Goal: Task Accomplishment & Management: Use online tool/utility

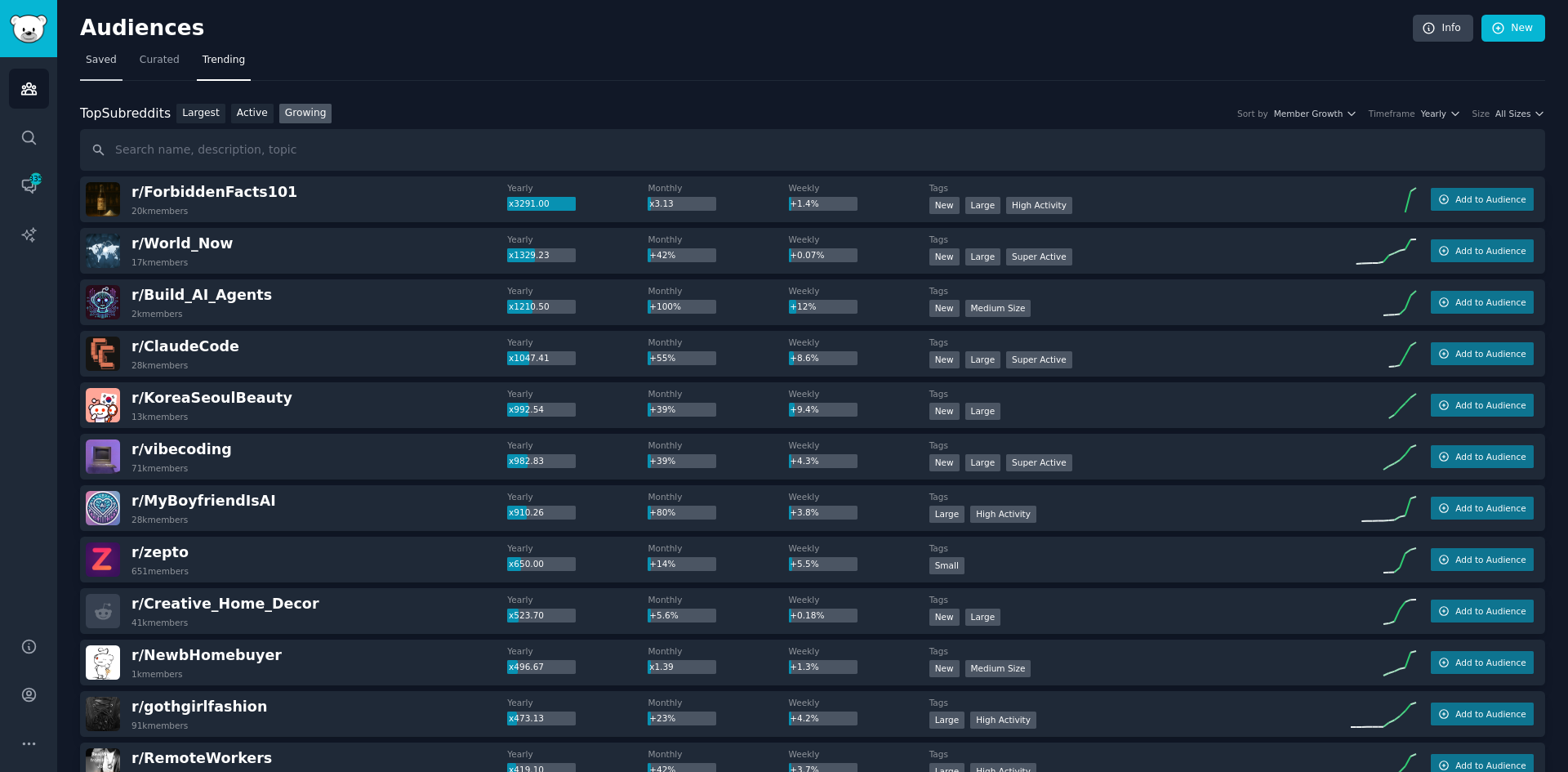
click at [89, 62] on span "Saved" at bounding box center [101, 60] width 31 height 14
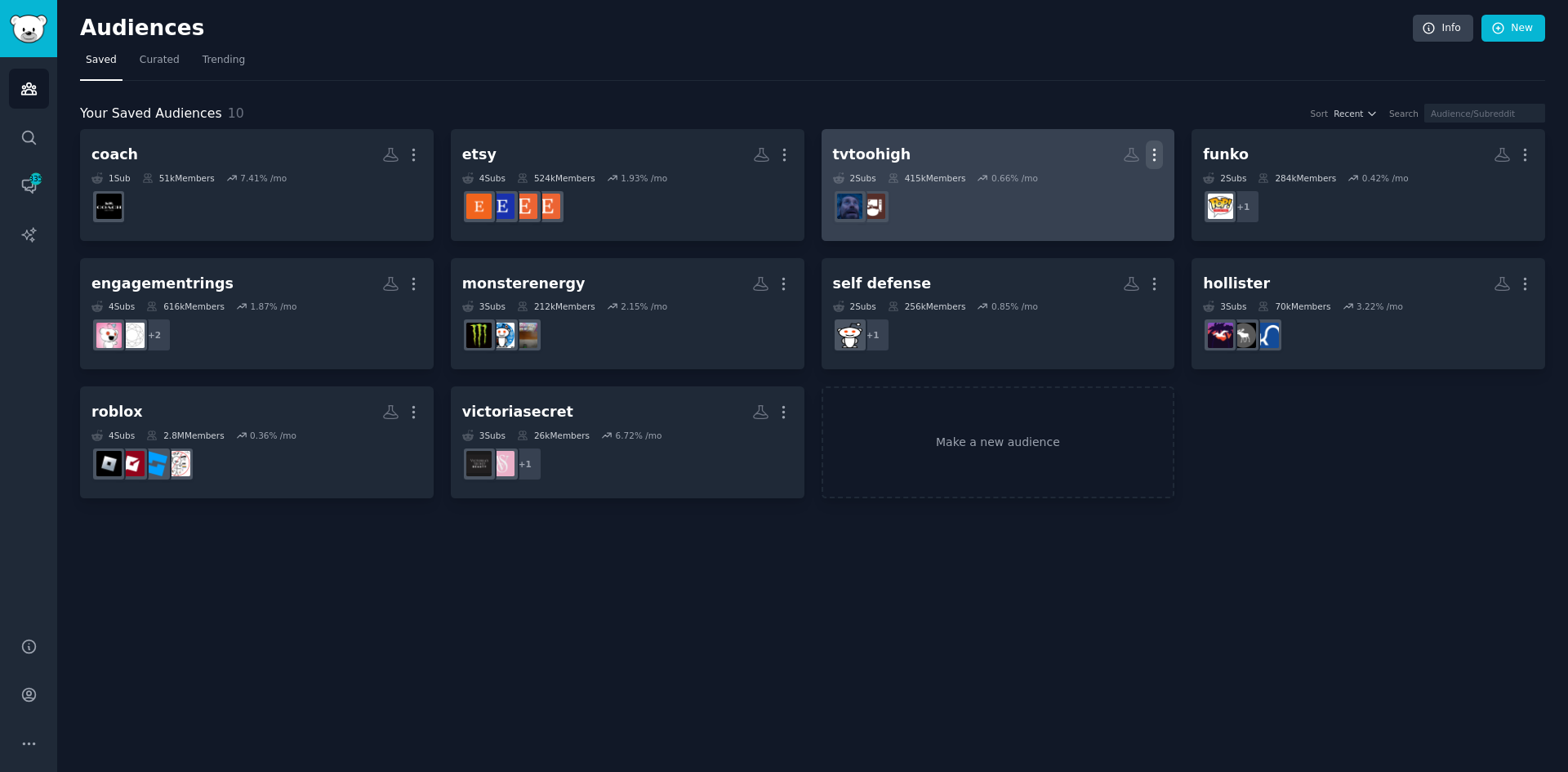
click at [1153, 156] on icon "button" at bounding box center [1155, 155] width 17 height 17
click at [1108, 198] on div "Delete" at bounding box center [1098, 189] width 78 height 35
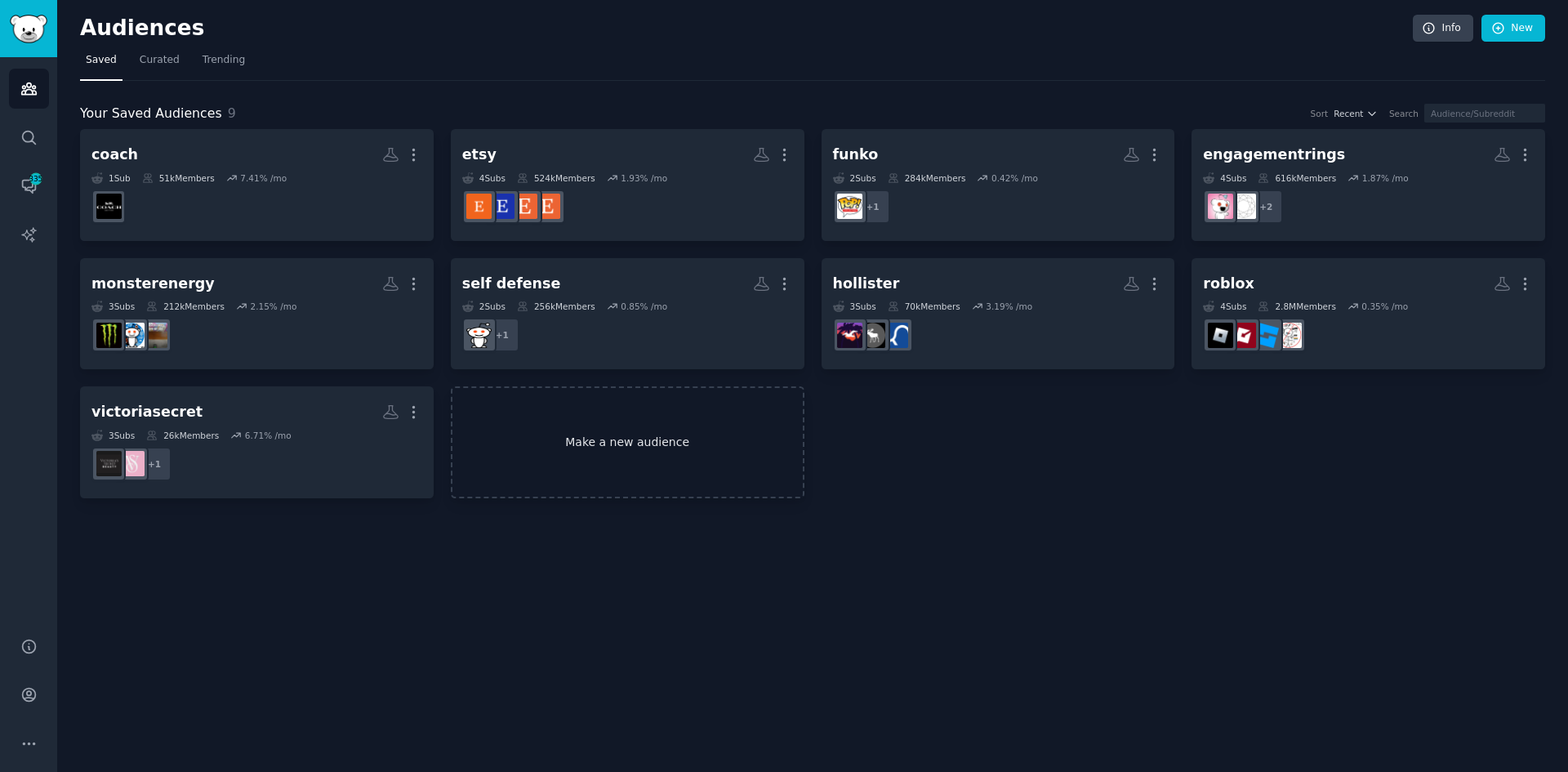
click at [683, 420] on link "Make a new audience" at bounding box center [628, 442] width 354 height 112
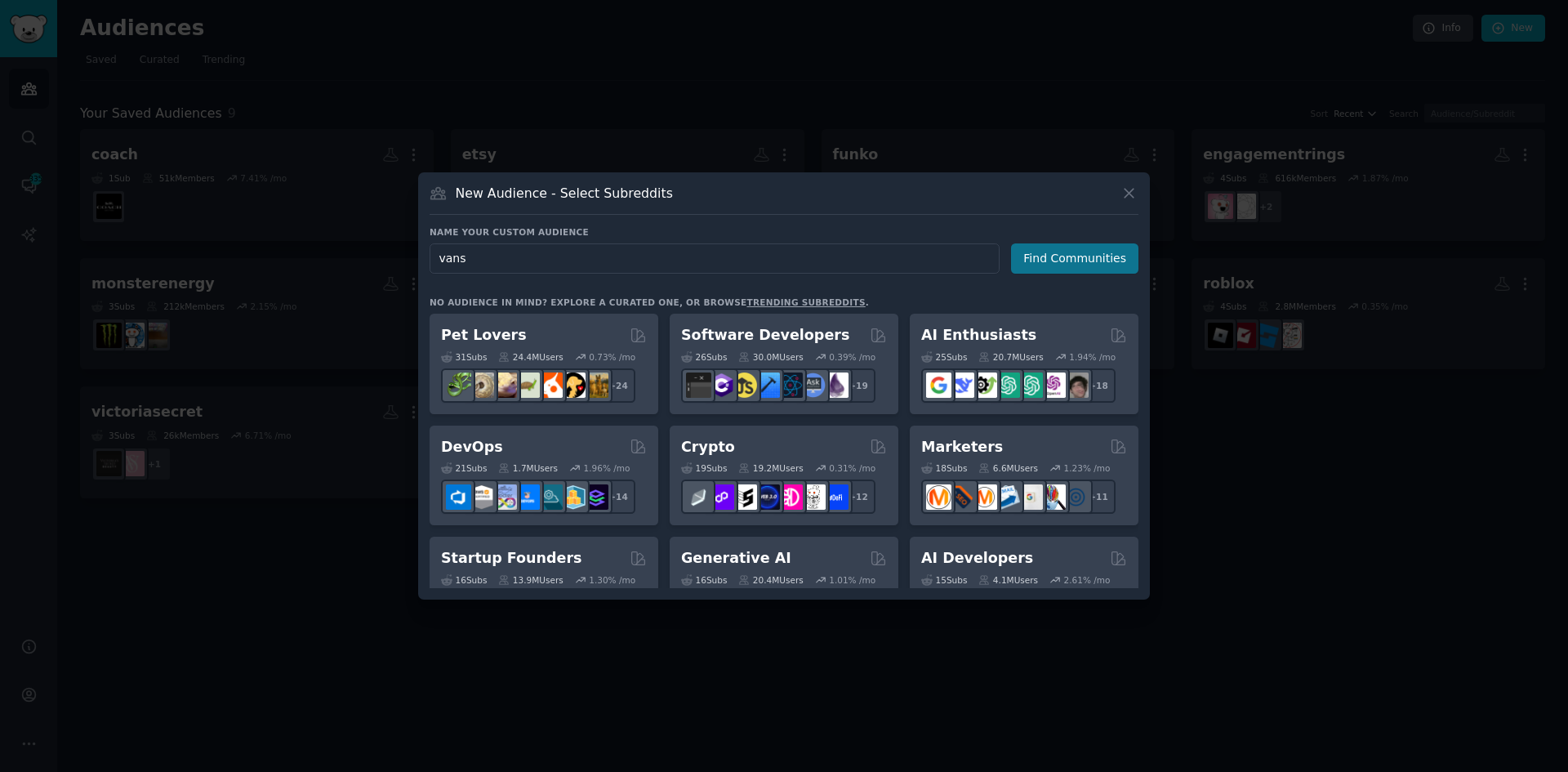
type input "vans"
click at [1027, 251] on button "Find Communities" at bounding box center [1074, 258] width 127 height 30
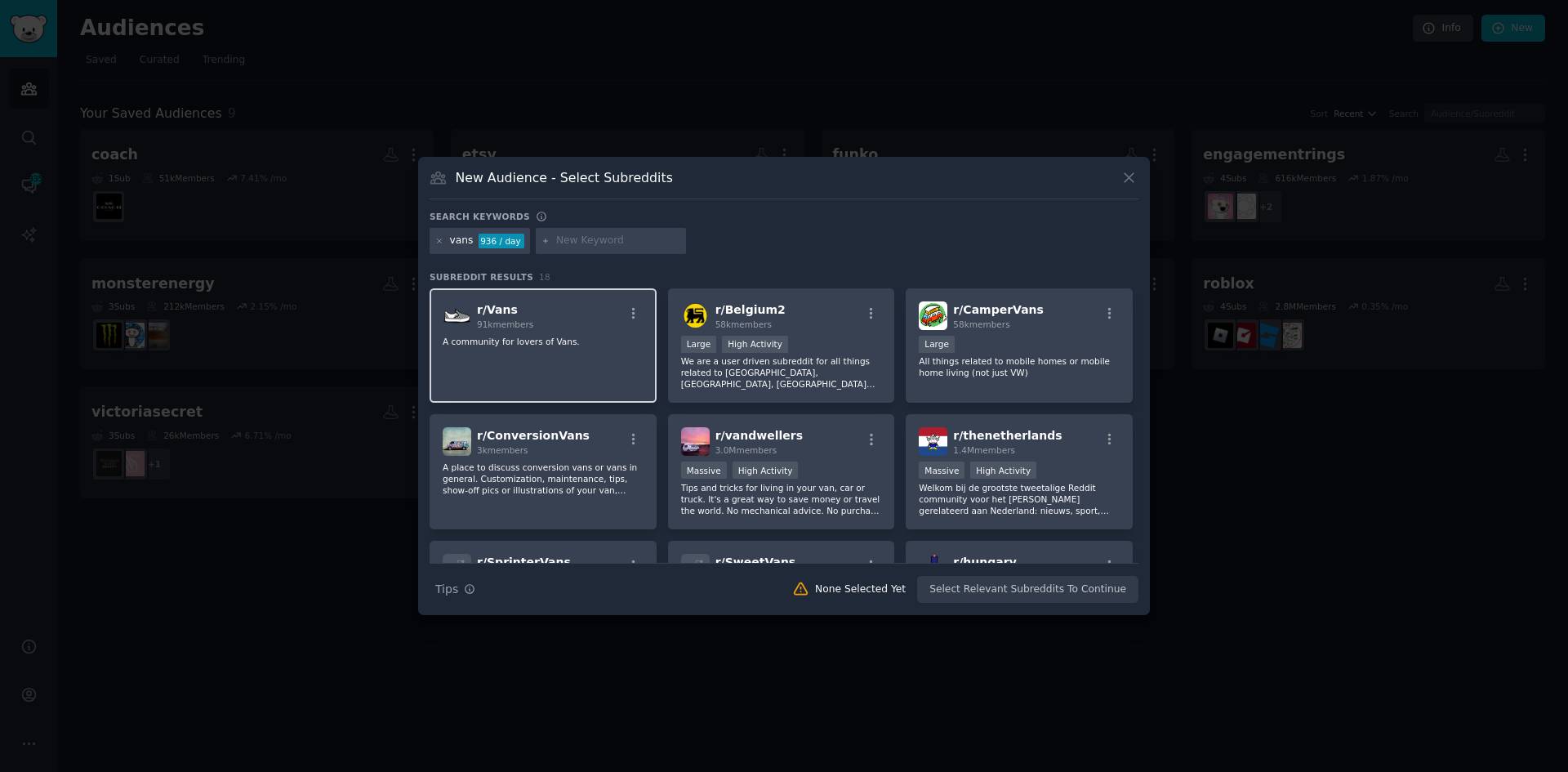
click at [539, 367] on div "r/ Vans 91k members A community for lovers of Vans." at bounding box center [543, 346] width 227 height 115
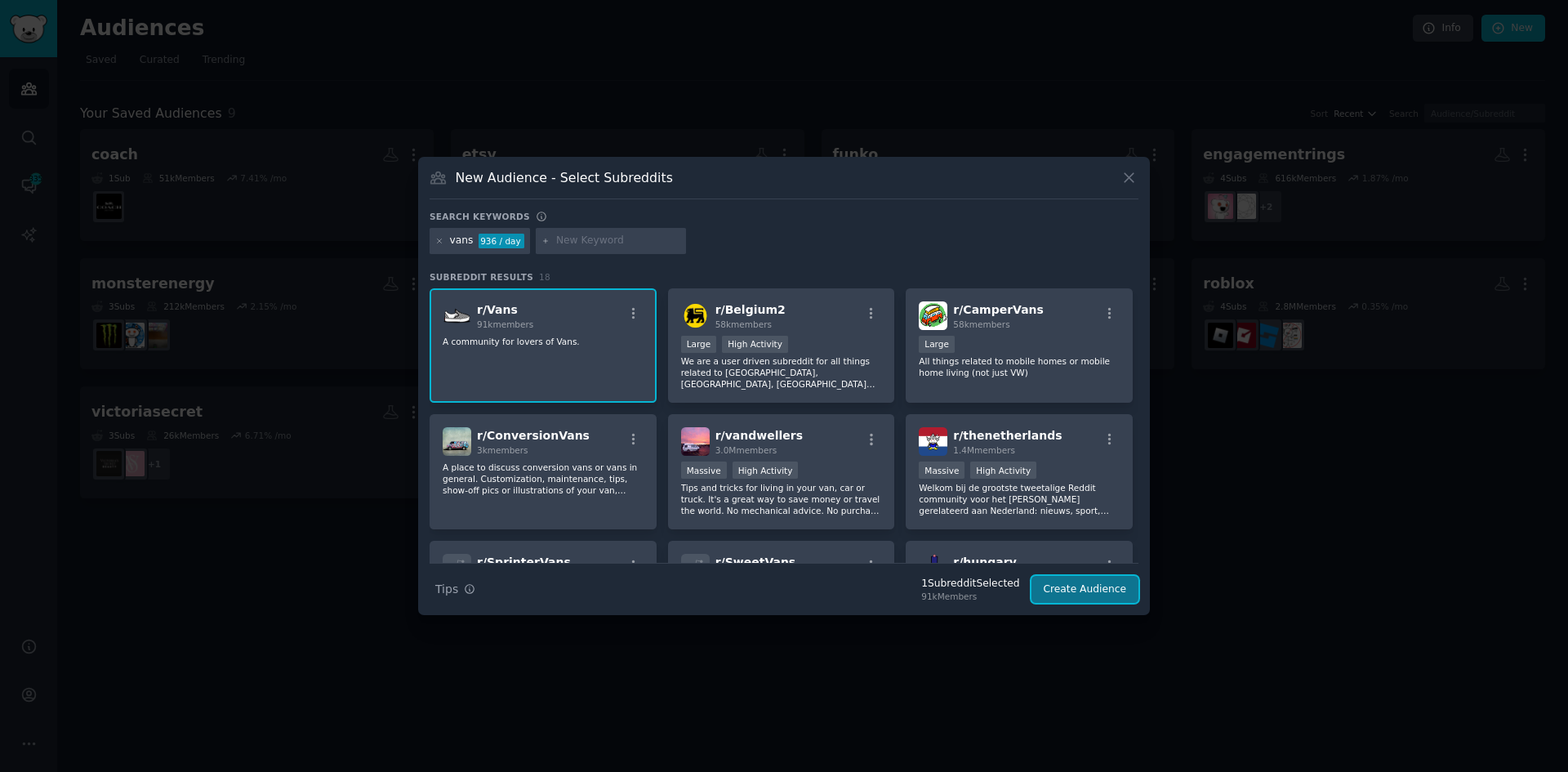
click at [1052, 588] on button "Create Audience" at bounding box center [1085, 589] width 108 height 28
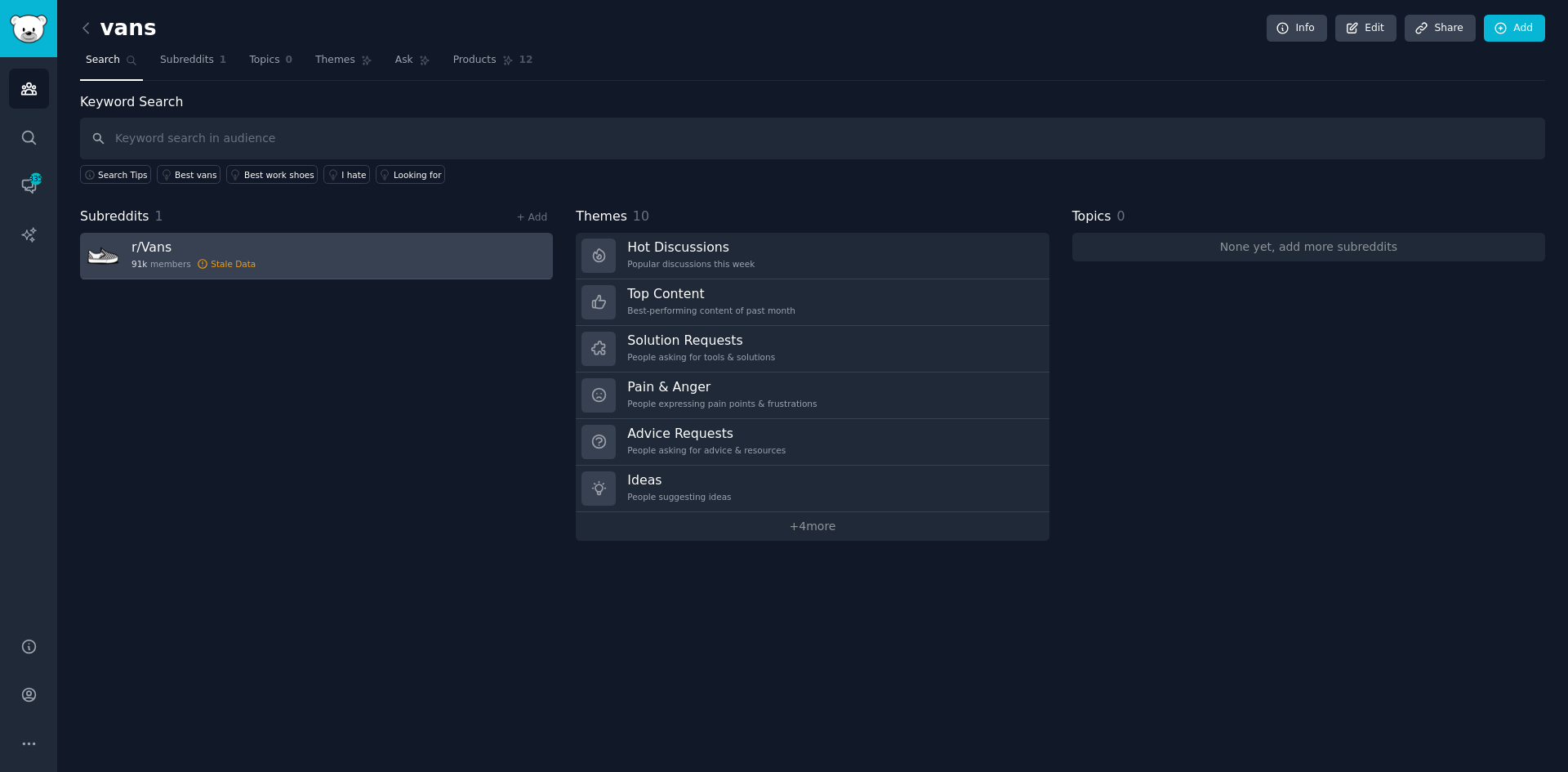
click at [252, 260] on link "r/ Vans 91k members Stale Data" at bounding box center [316, 256] width 473 height 46
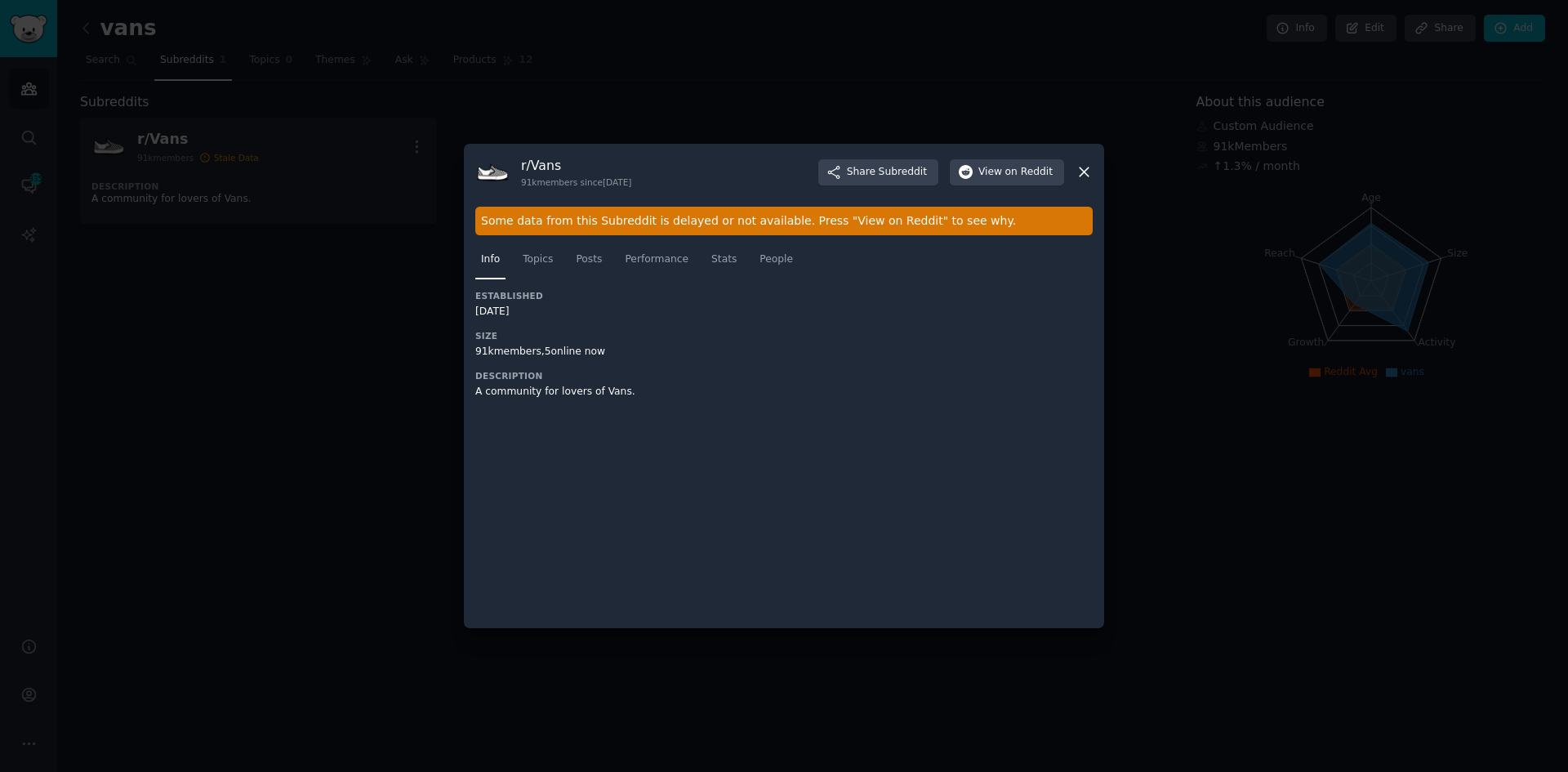
click at [680, 219] on div "Some data from this Subreddit is delayed or not available. Press "View on Reddi…" at bounding box center [784, 221] width 617 height 29
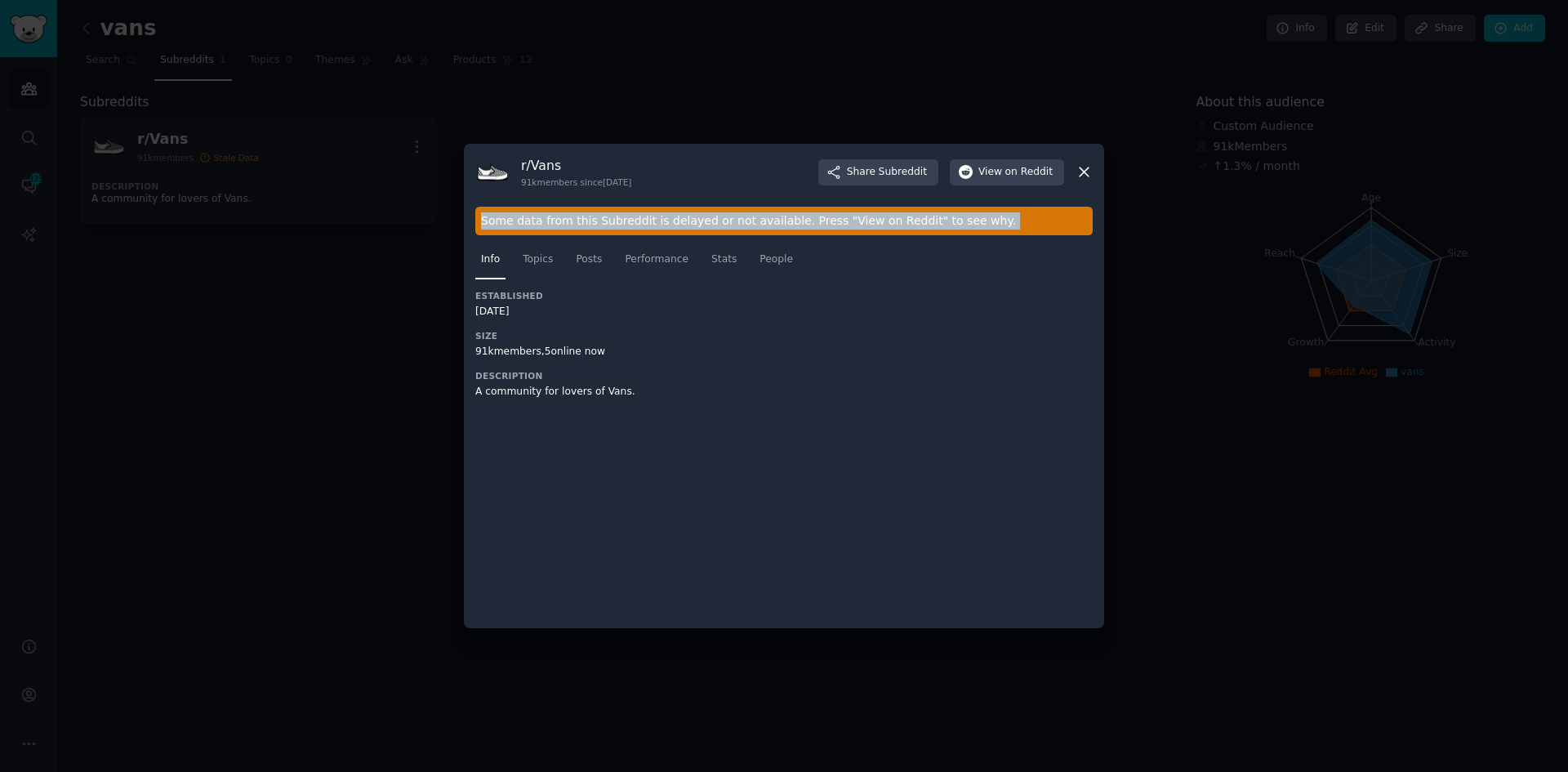
click at [680, 219] on div "Some data from this Subreddit is delayed or not available. Press "View on Reddi…" at bounding box center [784, 221] width 617 height 29
click at [869, 230] on div "Some data from this Subreddit is delayed or not available. Press "View on Reddi…" at bounding box center [784, 221] width 617 height 29
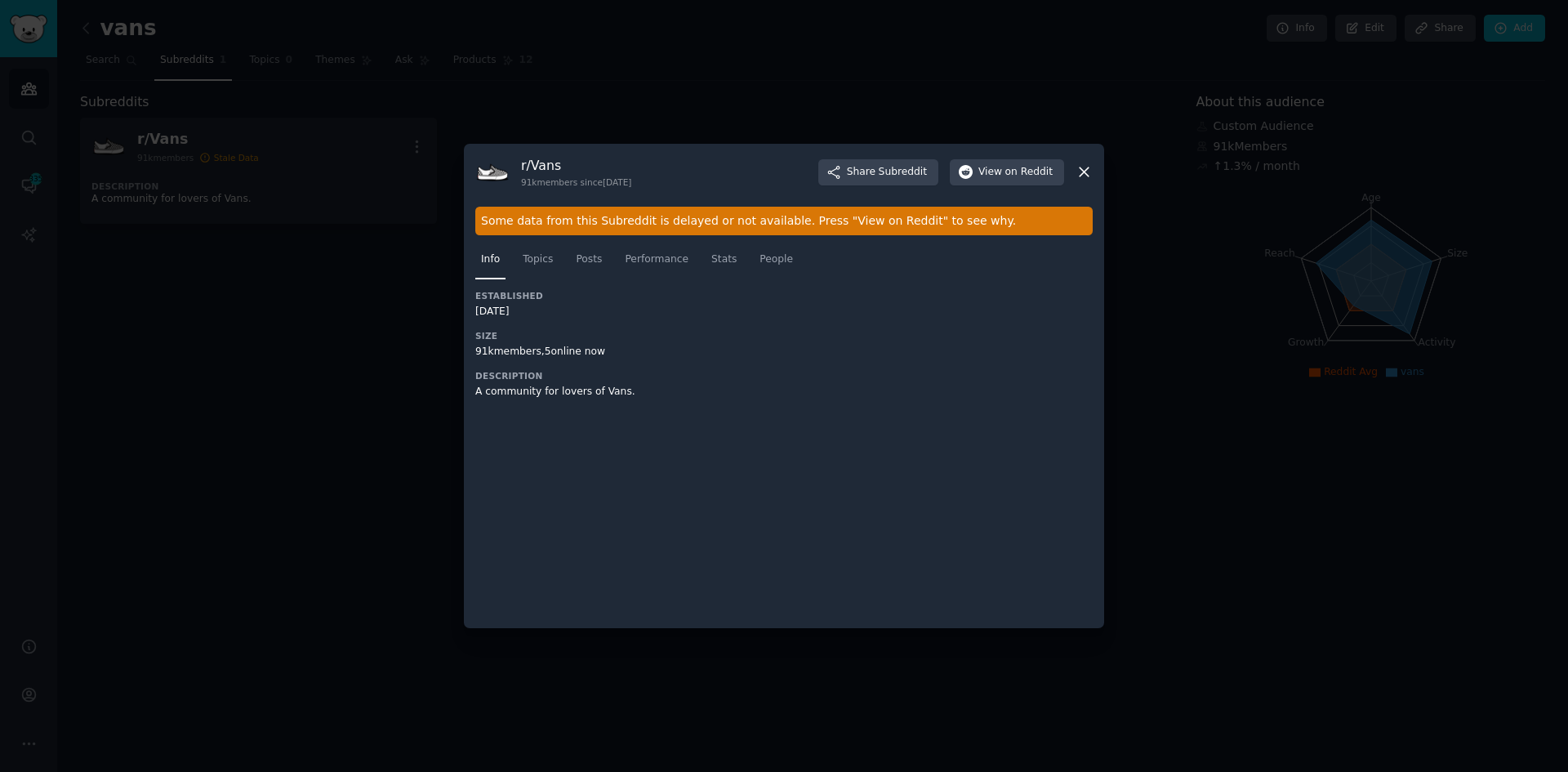
click at [1094, 178] on div "r/ Vans 91k members since [DATE] Share Subreddit View on Reddit Some data from …" at bounding box center [784, 386] width 640 height 485
click at [1089, 176] on icon at bounding box center [1083, 172] width 17 height 17
